Goal: Transaction & Acquisition: Download file/media

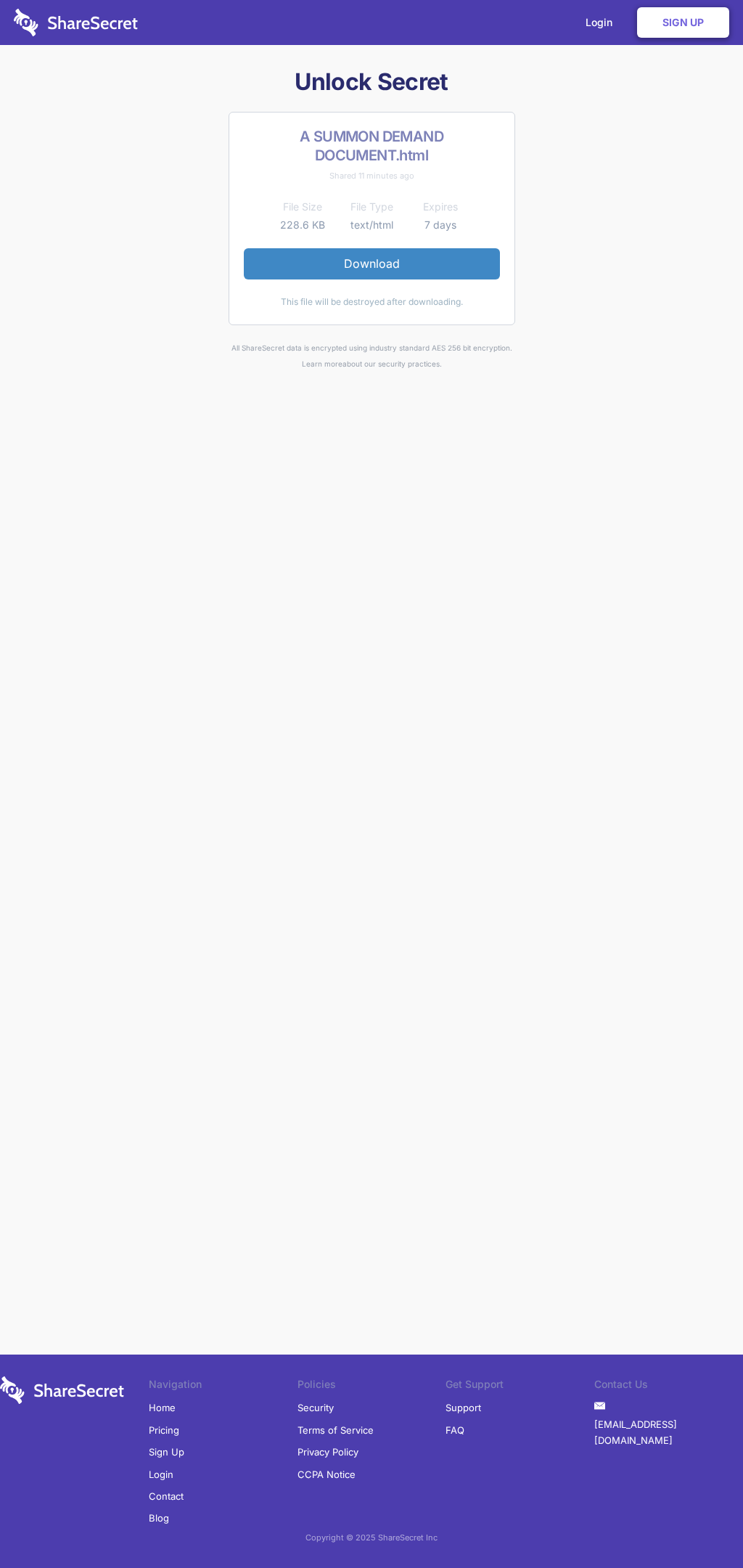
click at [372, 263] on link "Download" at bounding box center [372, 264] width 256 height 31
